Goal: Book appointment/travel/reservation

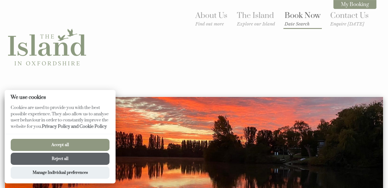
click at [304, 17] on link "Book Now Date Search" at bounding box center [302, 19] width 36 height 16
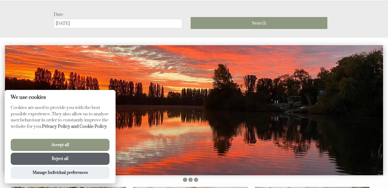
scroll to position [96, 0]
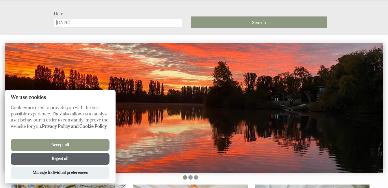
click at [76, 156] on button "Reject all" at bounding box center [60, 158] width 99 height 12
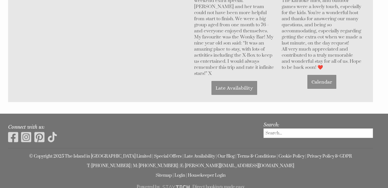
scroll to position [548, 0]
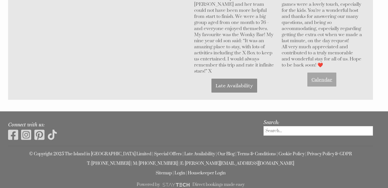
click at [322, 72] on link "Calendar" at bounding box center [321, 79] width 29 height 14
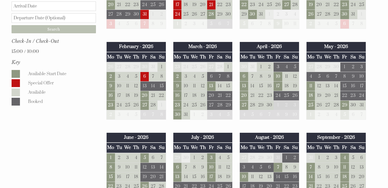
scroll to position [337, 0]
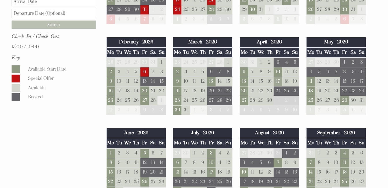
click at [278, 77] on td "17" at bounding box center [277, 82] width 8 height 10
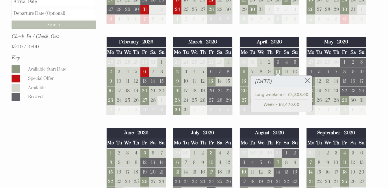
click at [278, 67] on td "10" at bounding box center [277, 72] width 8 height 10
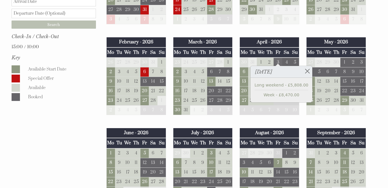
click at [276, 57] on td "3" at bounding box center [277, 62] width 8 height 10
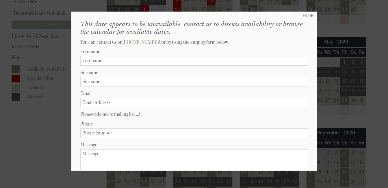
click at [346, 14] on div at bounding box center [194, 94] width 388 height 188
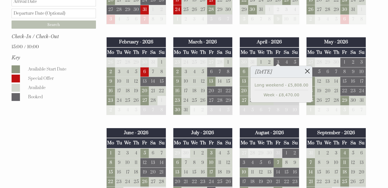
click at [302, 70] on link at bounding box center [307, 71] width 10 height 10
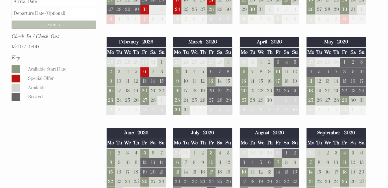
click at [269, 96] on td "30" at bounding box center [269, 101] width 8 height 10
click at [244, 96] on td "27" at bounding box center [244, 101] width 8 height 10
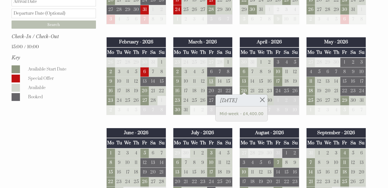
click at [212, 77] on td "13" at bounding box center [211, 82] width 8 height 10
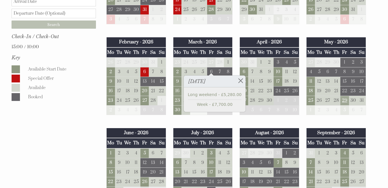
click at [343, 96] on td "29" at bounding box center [344, 101] width 8 height 10
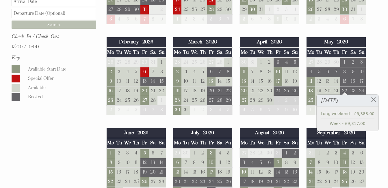
click at [212, 77] on td "13" at bounding box center [211, 82] width 8 height 10
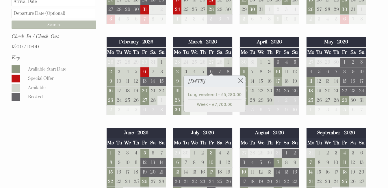
click at [280, 77] on td "17" at bounding box center [277, 82] width 8 height 10
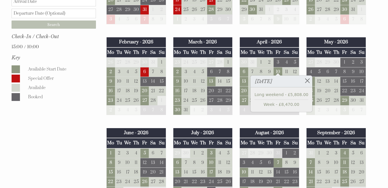
click at [339, 103] on div "May - 2026 Mo Tu We Th Fr Sa Su 27 28 29 30 1 2 3 4 5 6 7 8 9 10 11 12" at bounding box center [335, 78] width 67 height 83
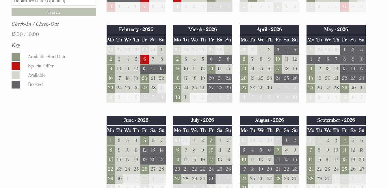
scroll to position [353, 0]
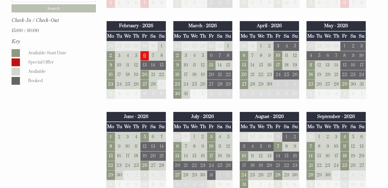
click at [145, 51] on td "6" at bounding box center [144, 56] width 8 height 10
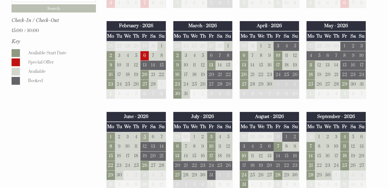
click at [143, 132] on td "5" at bounding box center [144, 137] width 8 height 10
